Goal: Find specific page/section: Find specific page/section

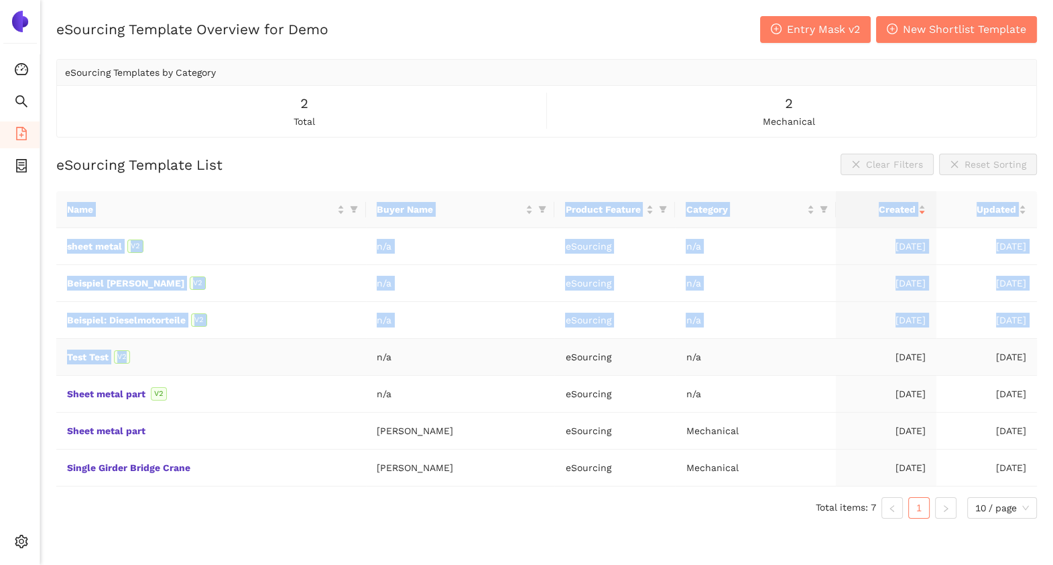
drag, startPoint x: 54, startPoint y: 236, endPoint x: 205, endPoint y: 339, distance: 182.4
click at [205, 339] on div "eSourcing Template Overview for Demo Entry Mask v2 New Shortlist Template eSour…" at bounding box center [546, 298] width 1013 height 565
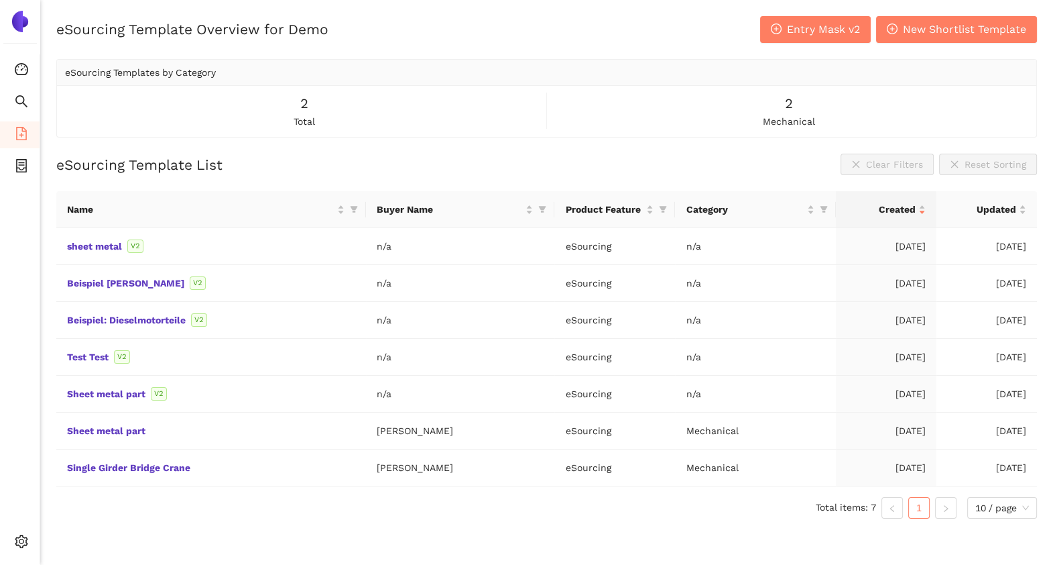
click at [37, 327] on ul "Consolidation Search eSourcing Templates eSourcing Projects Settings" at bounding box center [20, 309] width 40 height 510
click at [51, 276] on div "eSourcing Template Overview for Demo Entry Mask v2 New Shortlist Template eSour…" at bounding box center [546, 298] width 1013 height 565
click at [19, 168] on icon "container" at bounding box center [21, 165] width 11 height 13
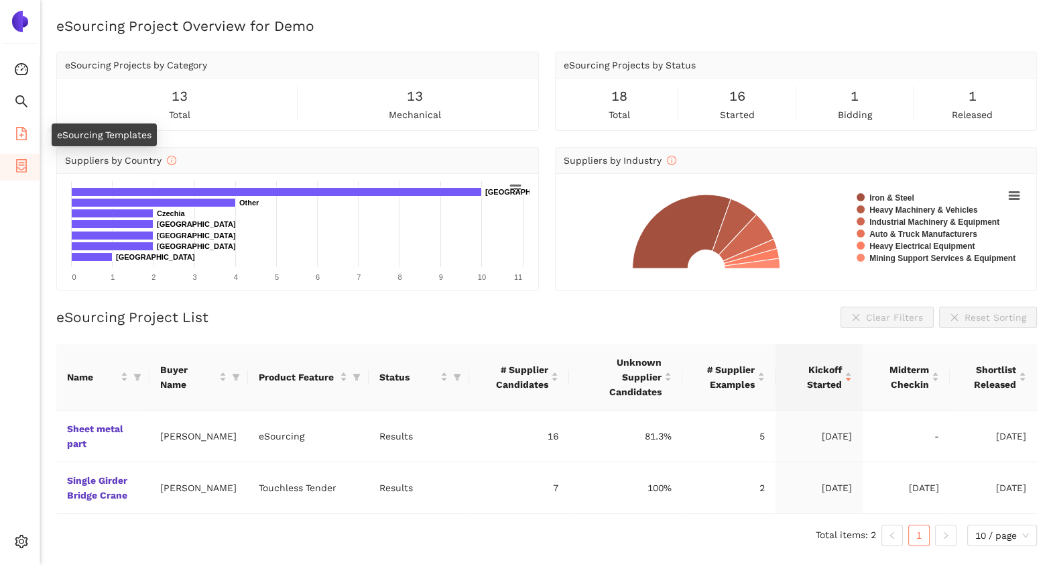
click at [19, 131] on icon "file-add" at bounding box center [21, 133] width 13 height 13
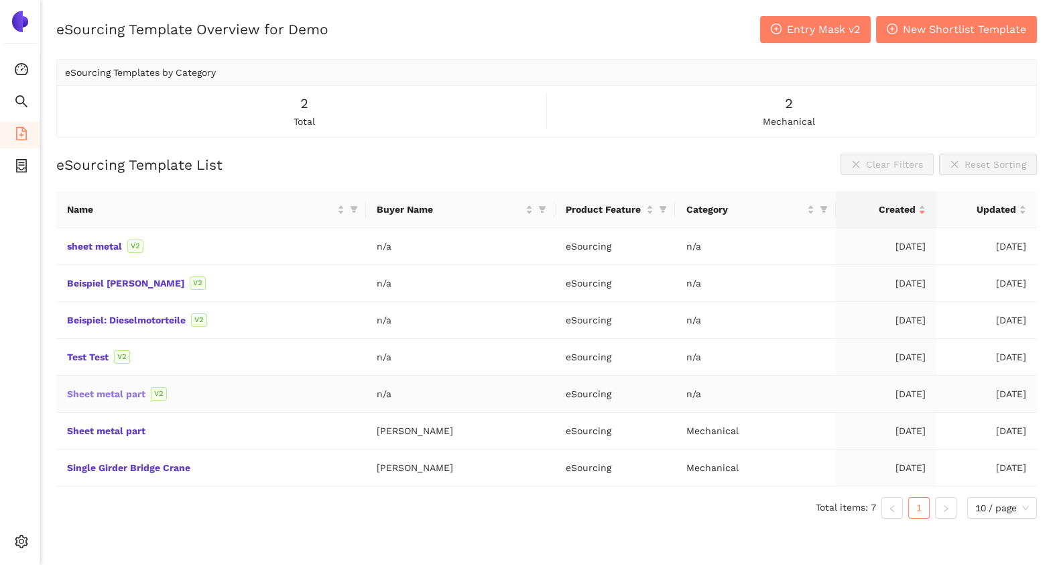
click at [0, 0] on link "Sheet metal part" at bounding box center [0, 0] width 0 height 0
click at [27, 165] on li "eSourcing Projects" at bounding box center [20, 167] width 40 height 27
